Goal: Transaction & Acquisition: Purchase product/service

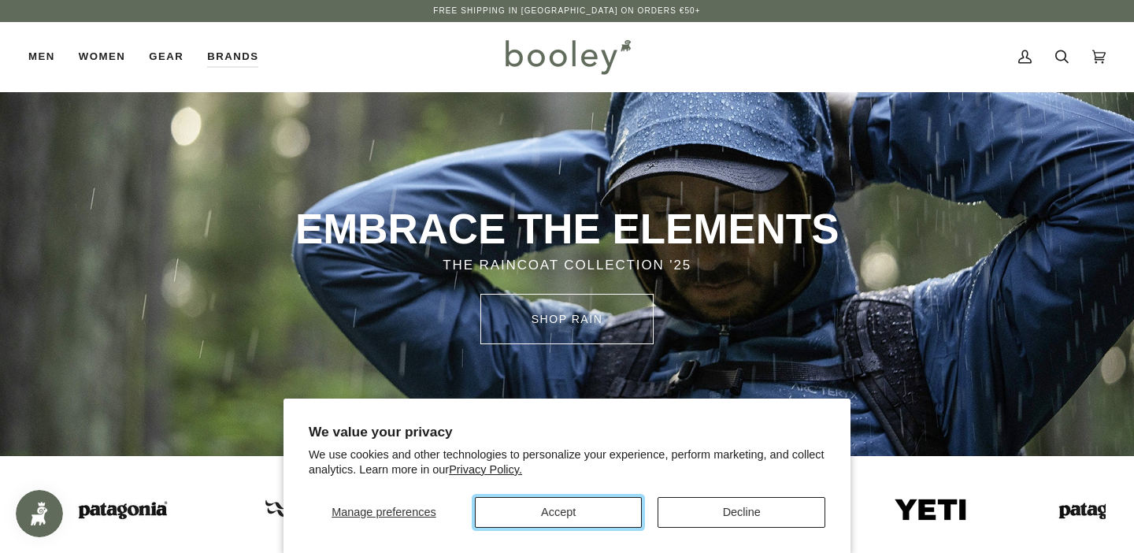
click at [625, 523] on button "Accept" at bounding box center [559, 512] width 168 height 31
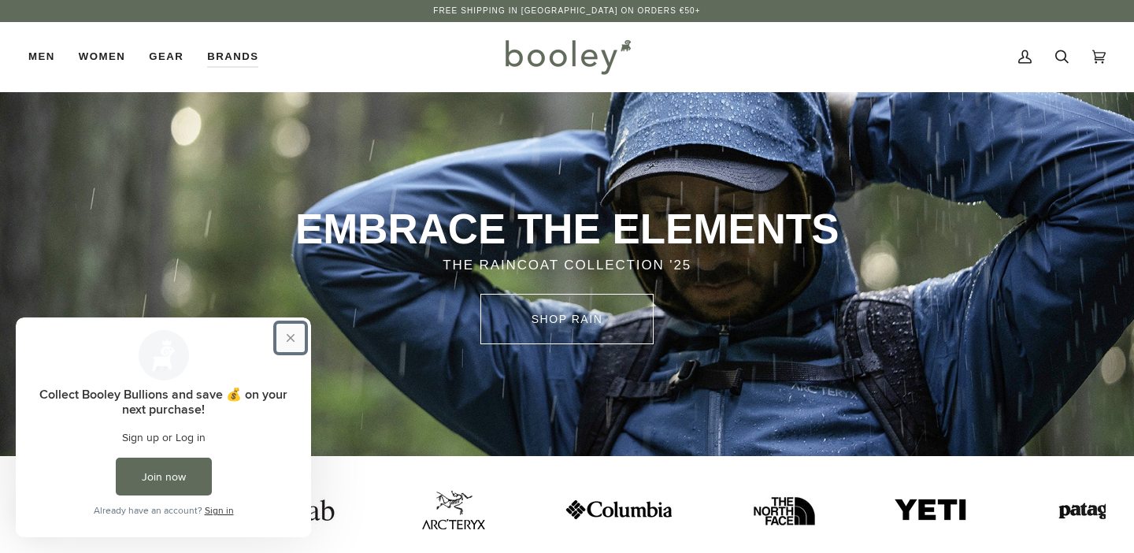
click at [293, 336] on button "Close prompt" at bounding box center [290, 338] width 28 height 28
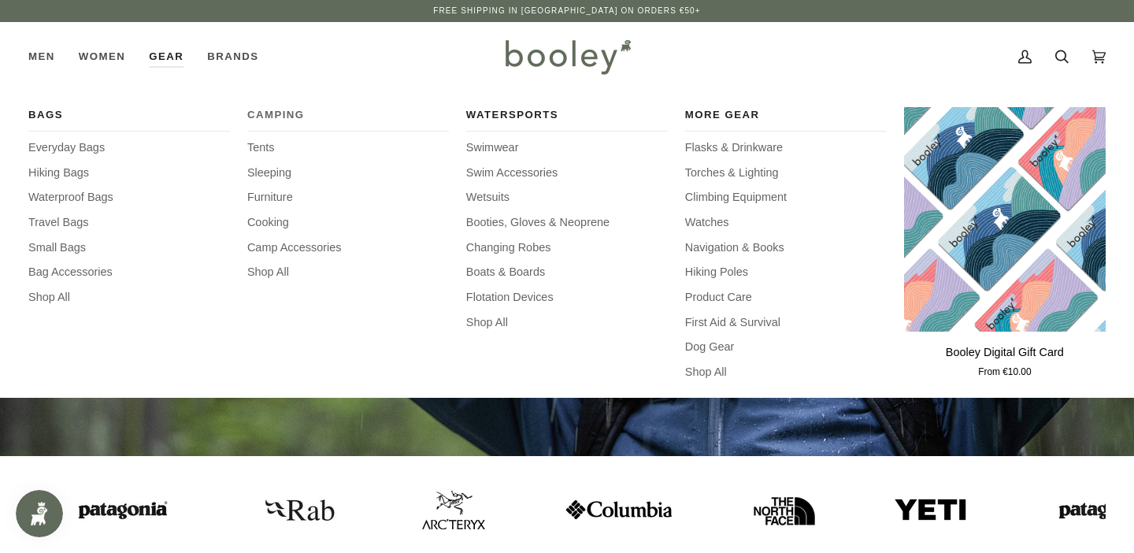
click at [270, 117] on span "Camping" at bounding box center [348, 115] width 202 height 16
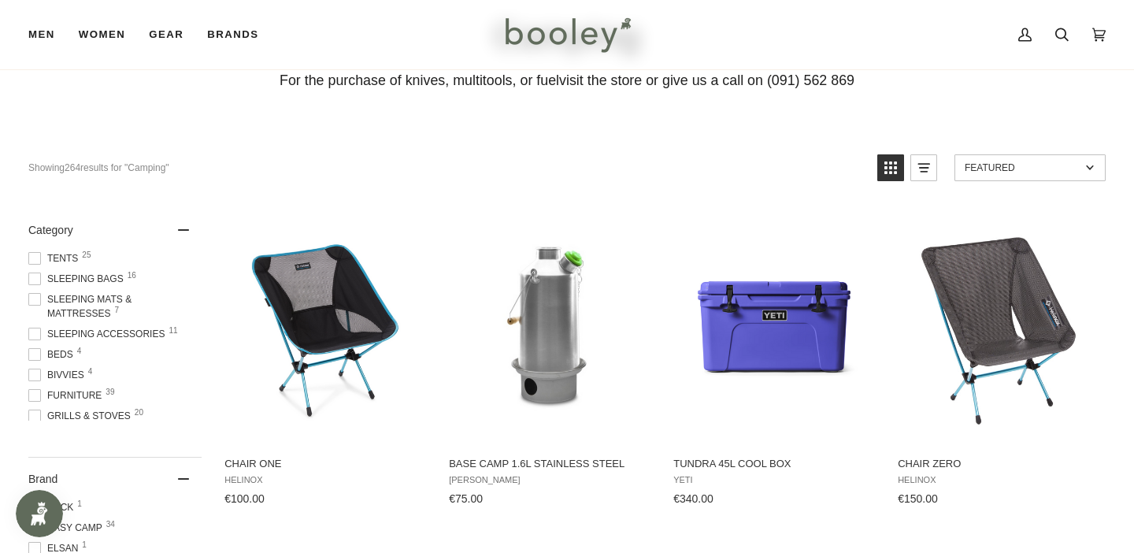
scroll to position [109, 0]
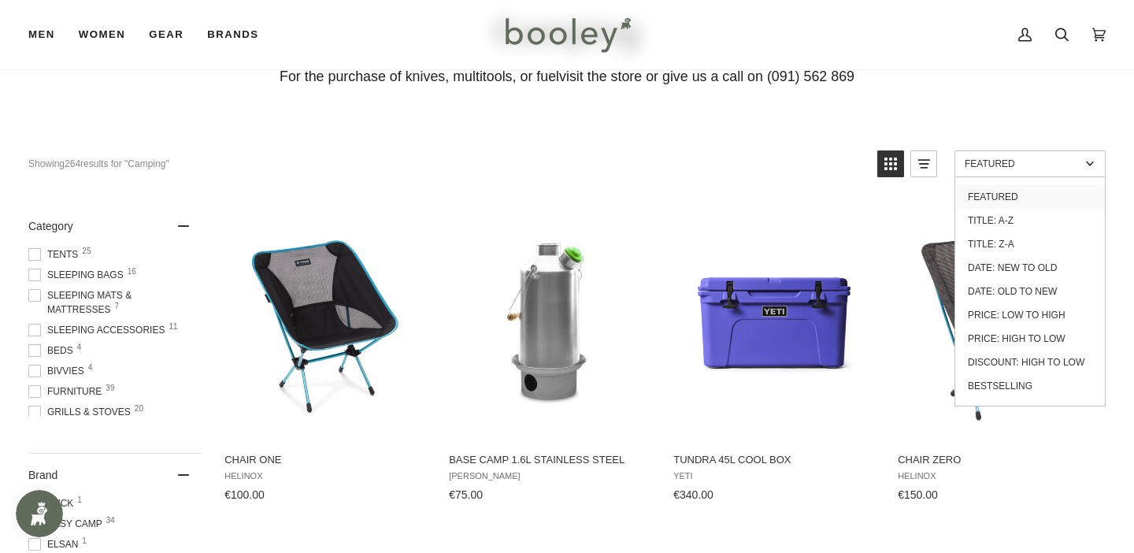
click at [1008, 167] on span "Featured" at bounding box center [1023, 163] width 116 height 11
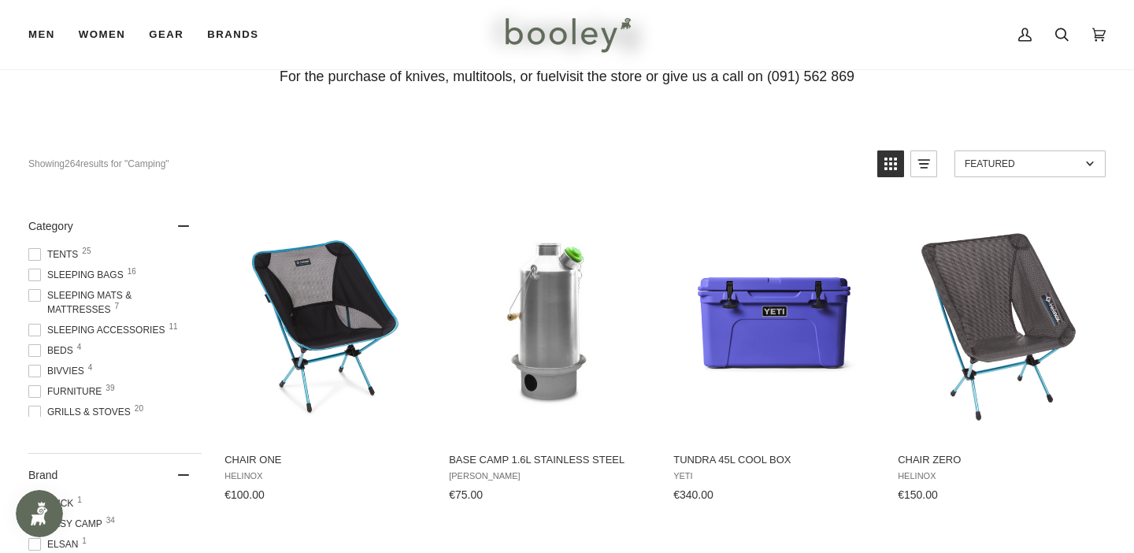
click at [1008, 167] on span "Featured" at bounding box center [1023, 163] width 116 height 11
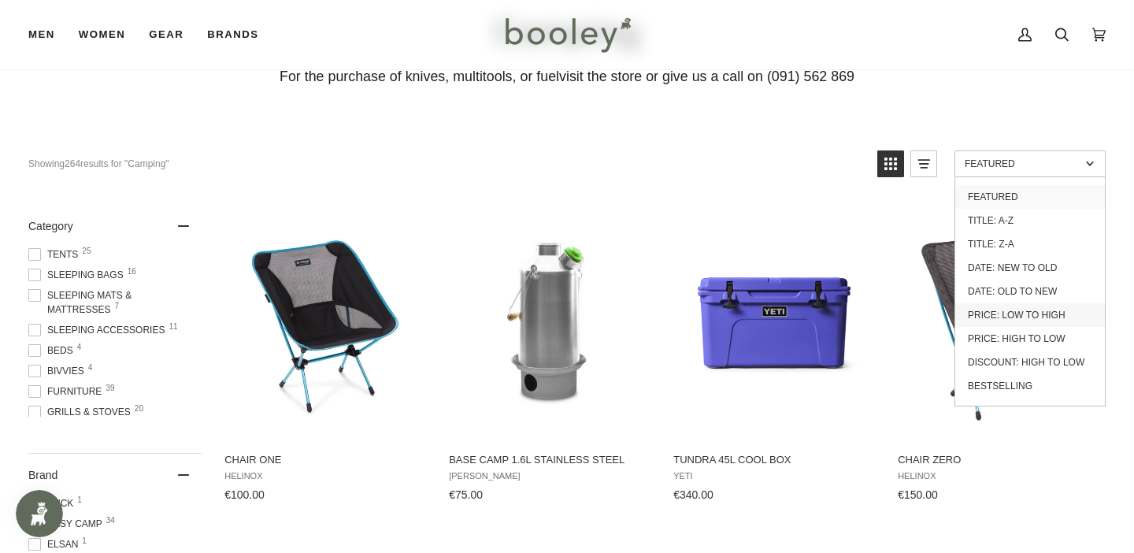
click at [991, 314] on link "Price: Low to High" at bounding box center [1030, 315] width 150 height 24
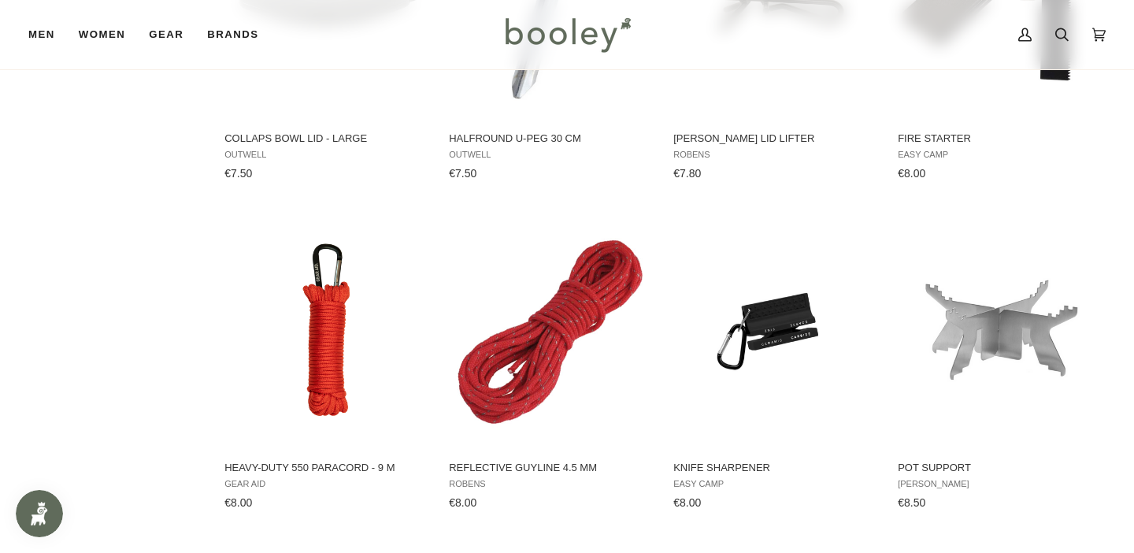
scroll to position [1475, 0]
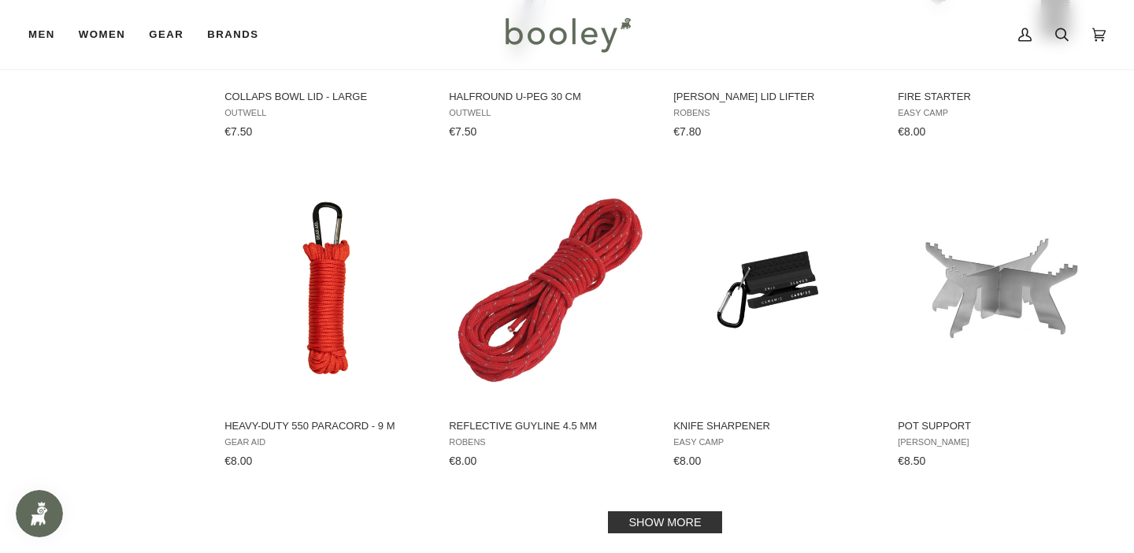
click at [684, 519] on link "Show more" at bounding box center [664, 522] width 113 height 22
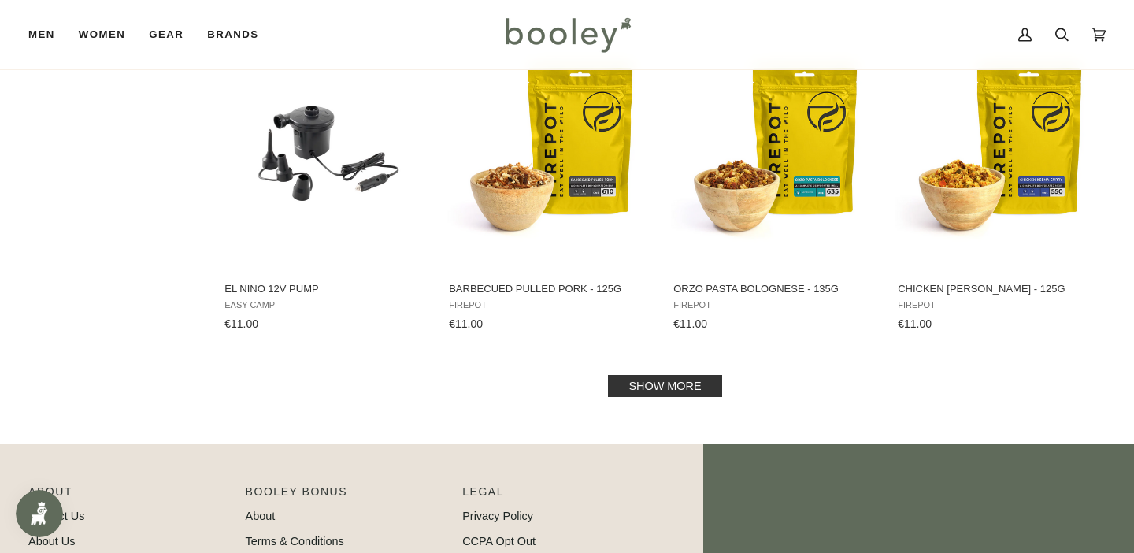
scroll to position [3259, 0]
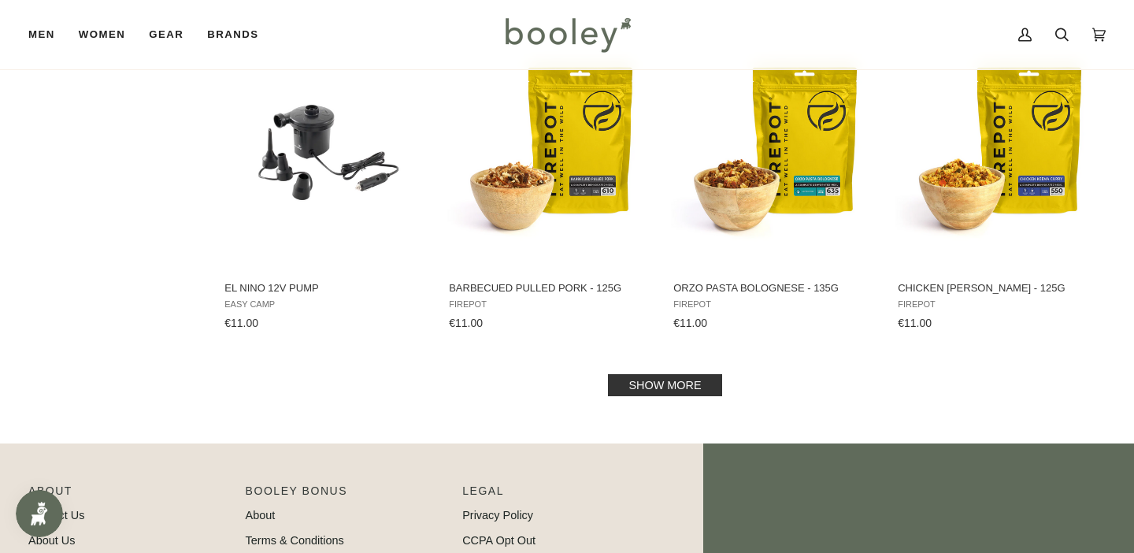
click at [675, 383] on link "Show more" at bounding box center [664, 385] width 113 height 22
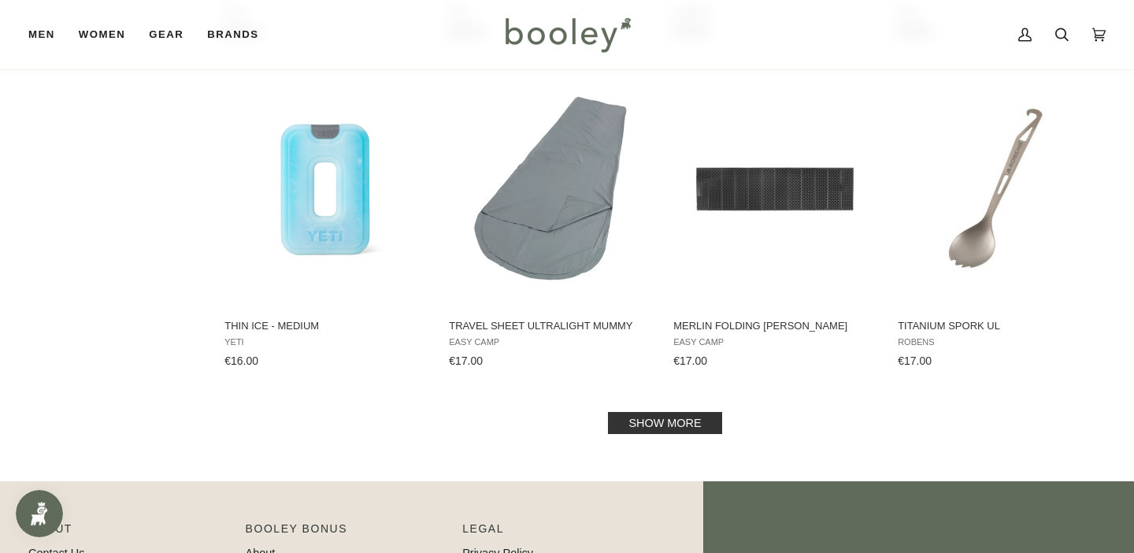
scroll to position [4870, 0]
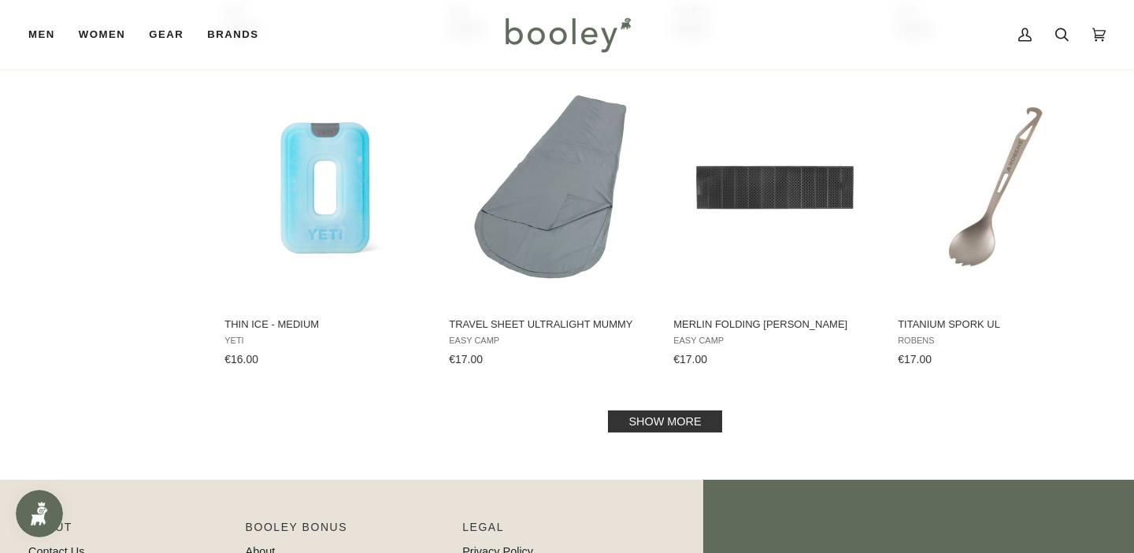
click at [688, 423] on link "Show more" at bounding box center [664, 421] width 113 height 22
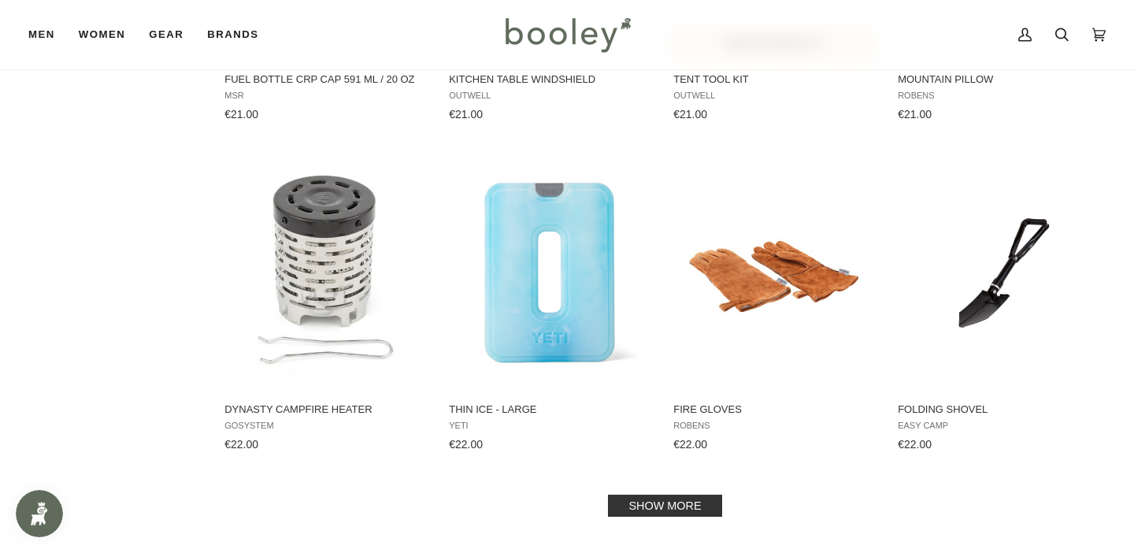
scroll to position [6509, 0]
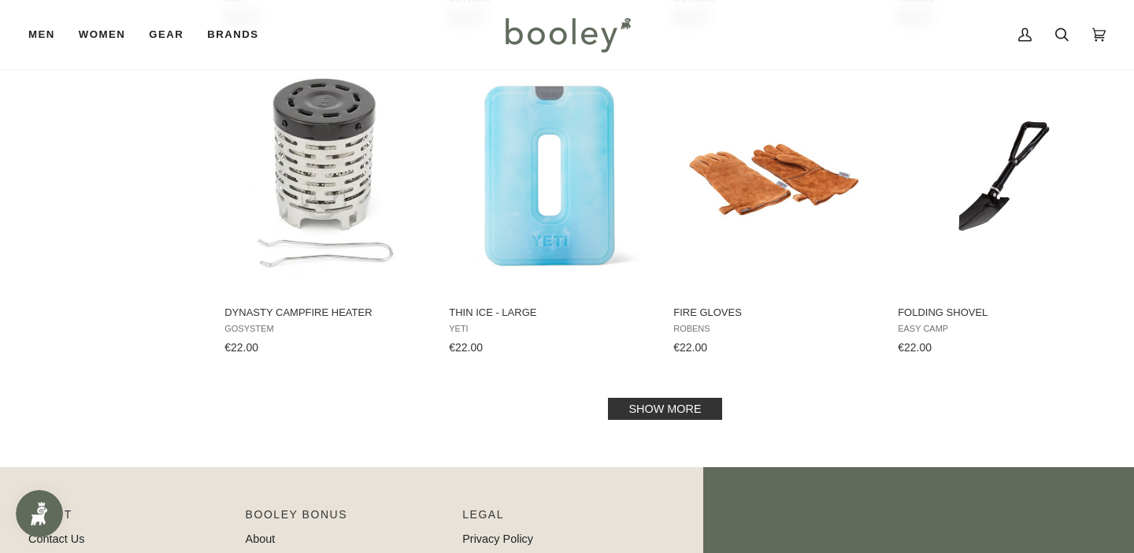
scroll to position [6580, 0]
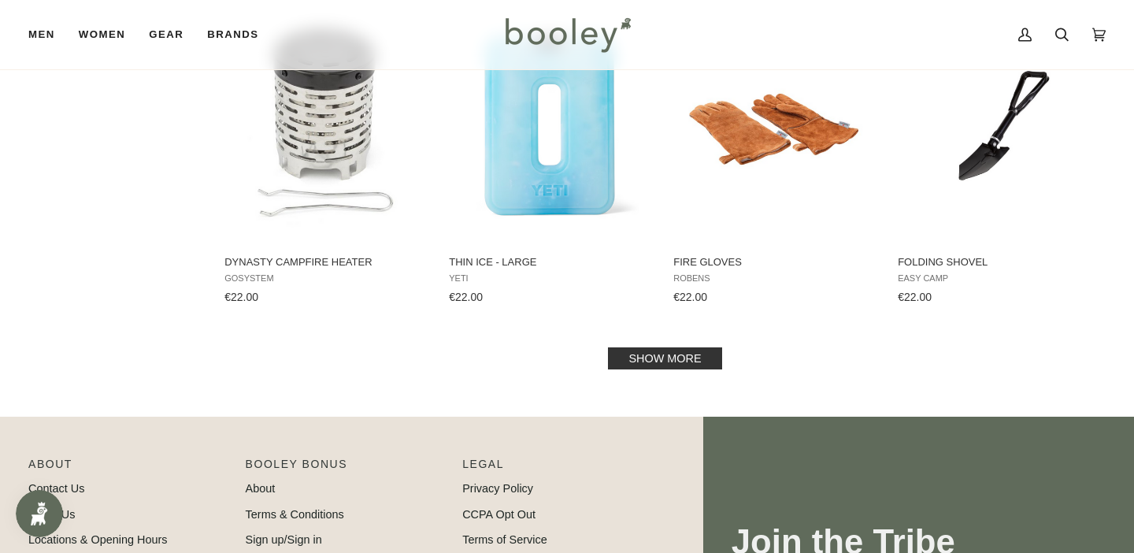
click at [680, 359] on link "Show more" at bounding box center [664, 358] width 113 height 22
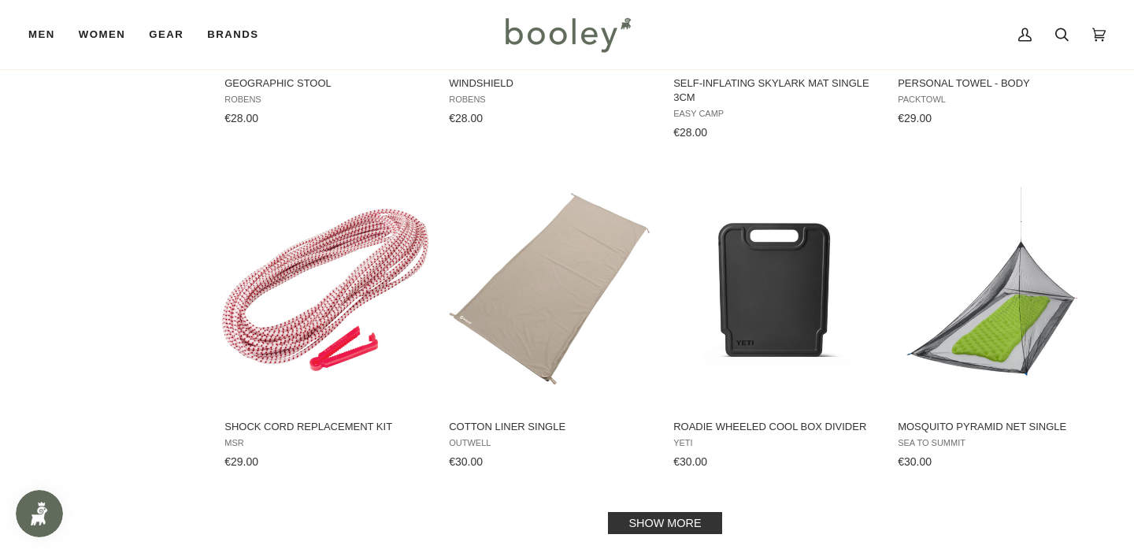
scroll to position [8228, 0]
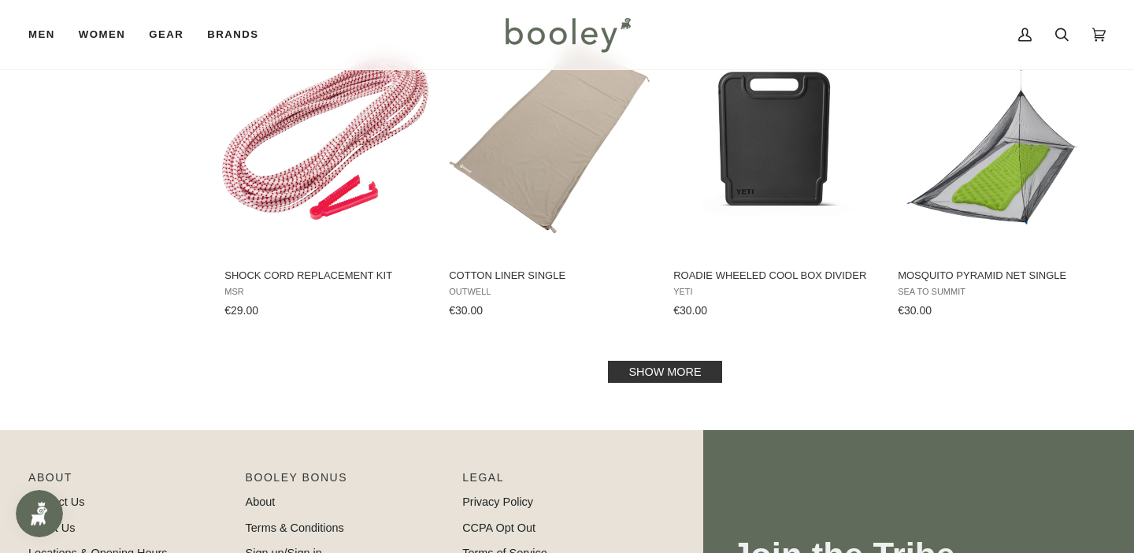
click at [655, 369] on link "Show more" at bounding box center [664, 372] width 113 height 22
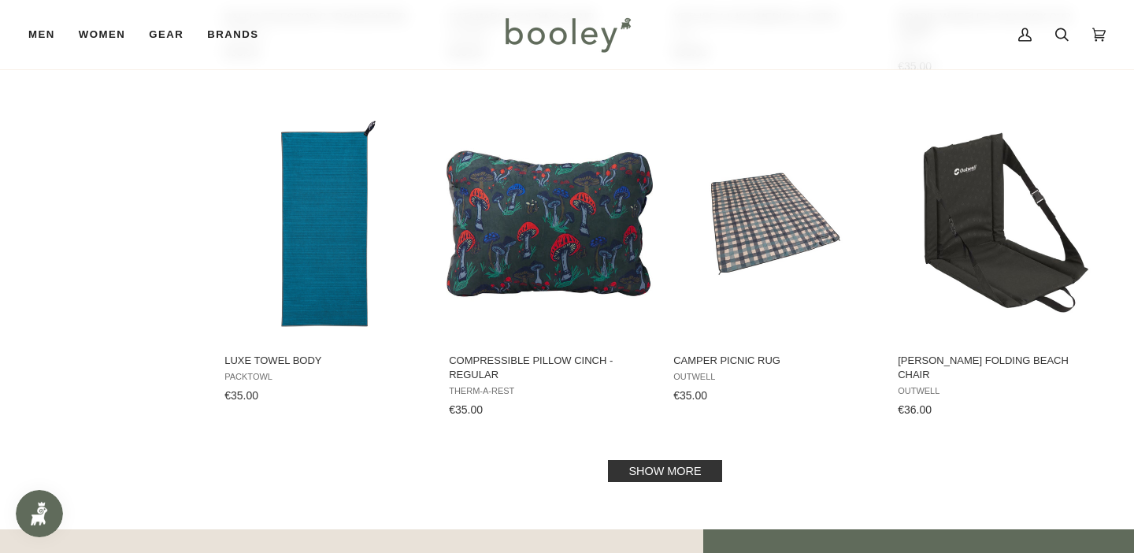
scroll to position [9850, 0]
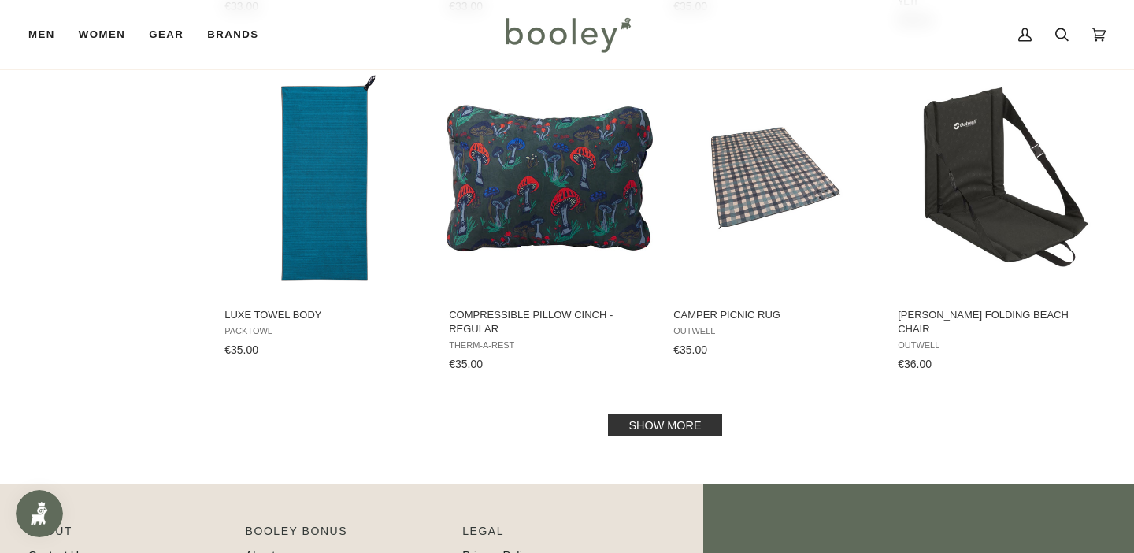
click at [697, 422] on link "Show more" at bounding box center [664, 425] width 113 height 22
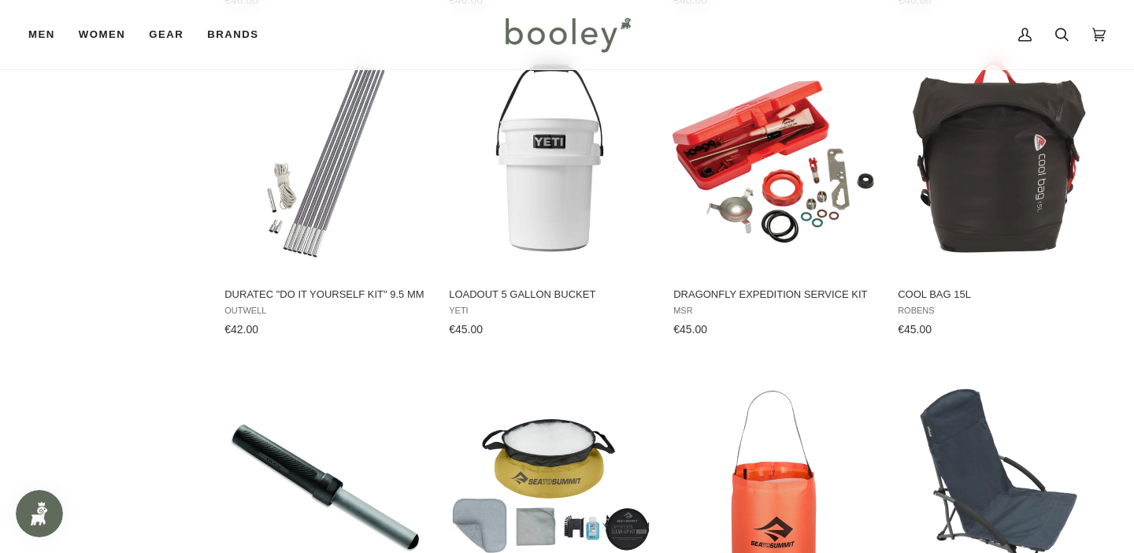
scroll to position [11682, 0]
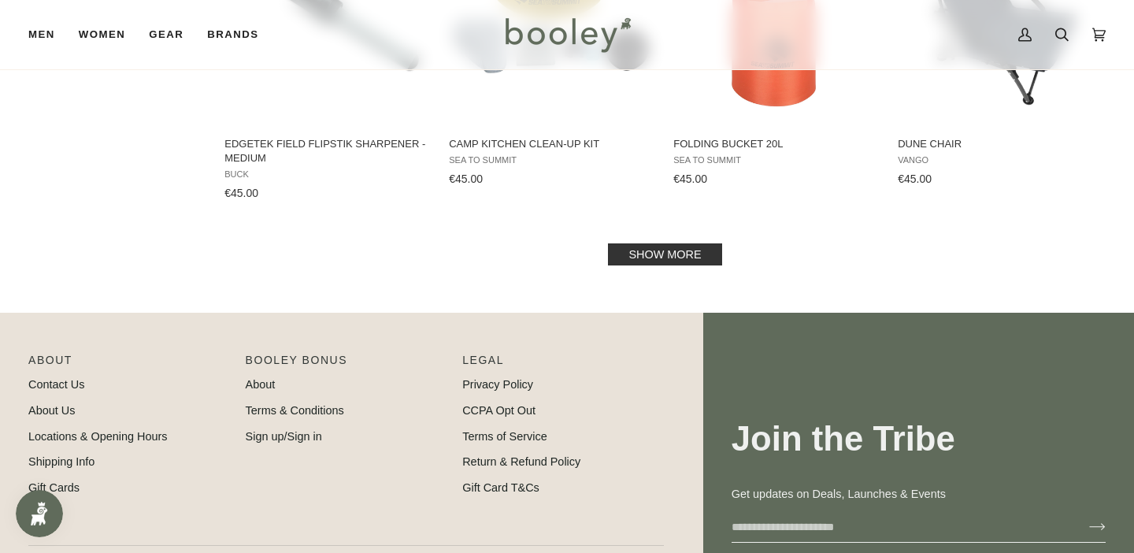
click at [657, 255] on link "Show more" at bounding box center [664, 254] width 113 height 22
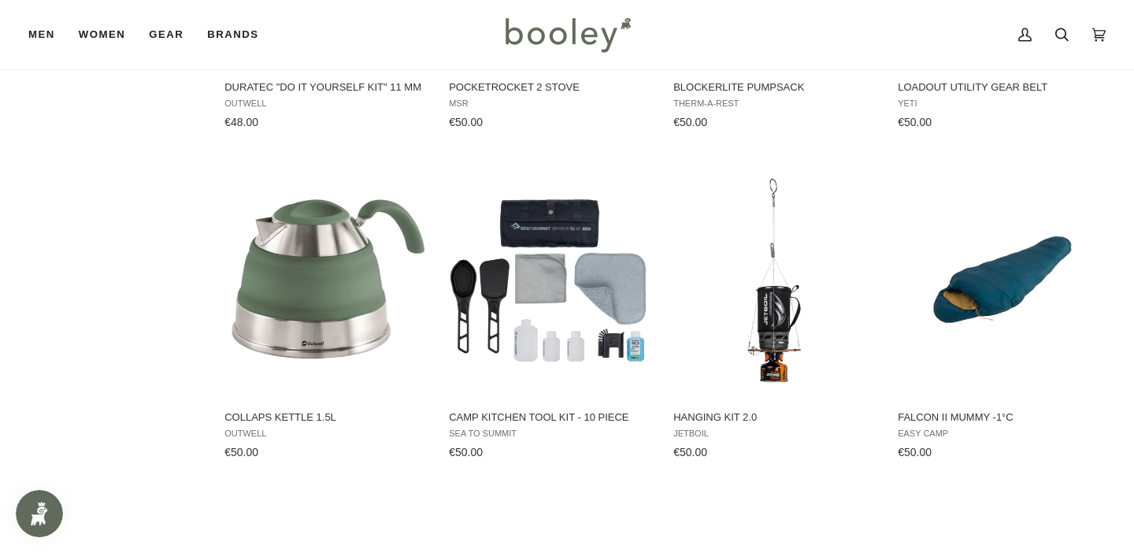
scroll to position [12559, 0]
